Goal: Task Accomplishment & Management: Manage account settings

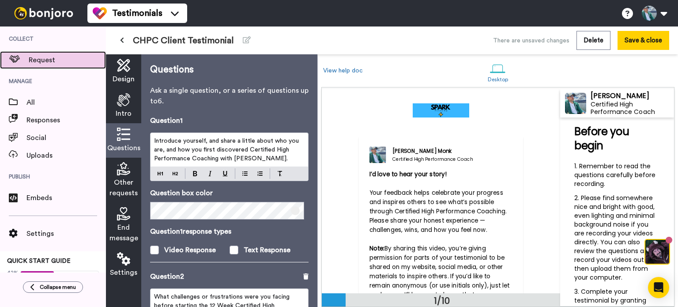
click at [47, 61] on span "Request" at bounding box center [67, 60] width 77 height 11
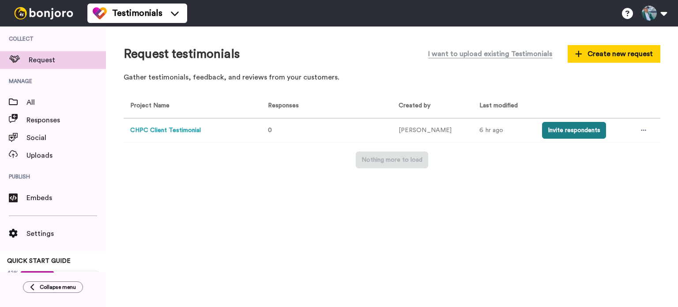
click at [557, 130] on button "Invite respondents" at bounding box center [574, 130] width 64 height 17
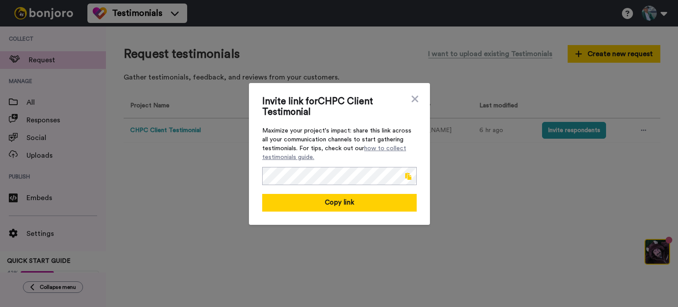
click at [407, 177] on span at bounding box center [408, 176] width 6 height 7
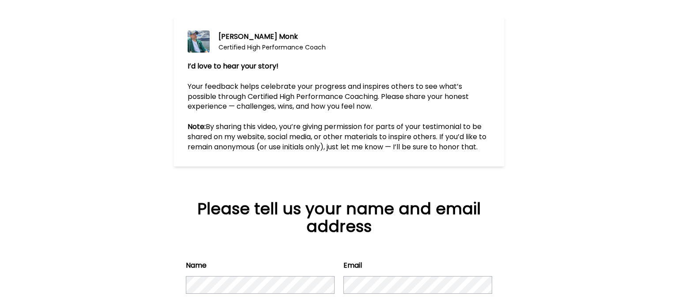
scroll to position [125, 0]
